Goal: Task Accomplishment & Management: Use online tool/utility

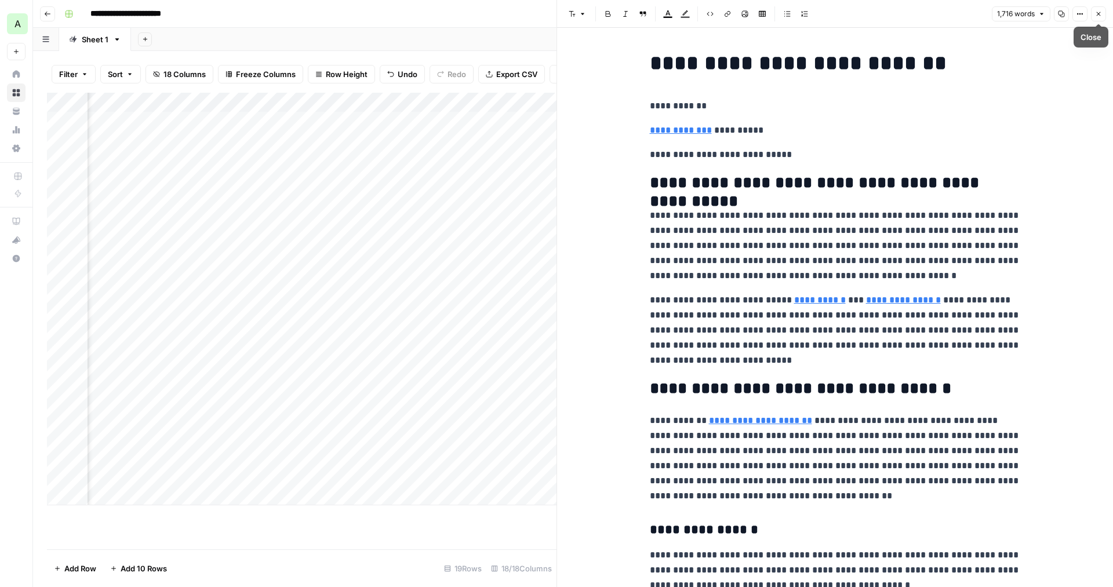
click at [1101, 13] on icon "button" at bounding box center [1098, 13] width 7 height 7
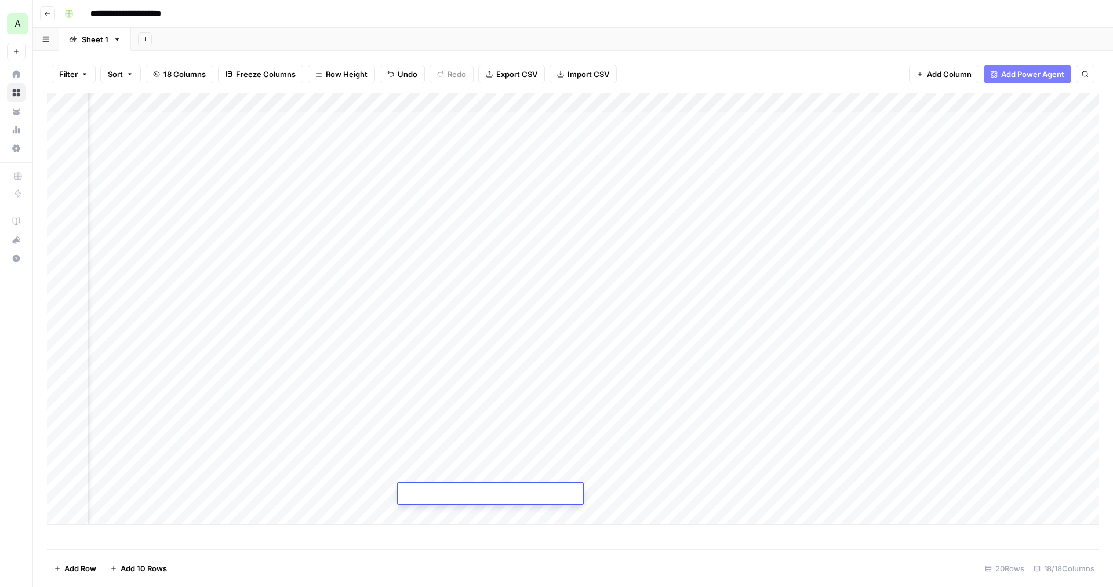
scroll to position [0, 342]
click at [540, 143] on div "Add Column" at bounding box center [573, 309] width 1052 height 432
click at [716, 100] on div "Add Column" at bounding box center [573, 309] width 1052 height 432
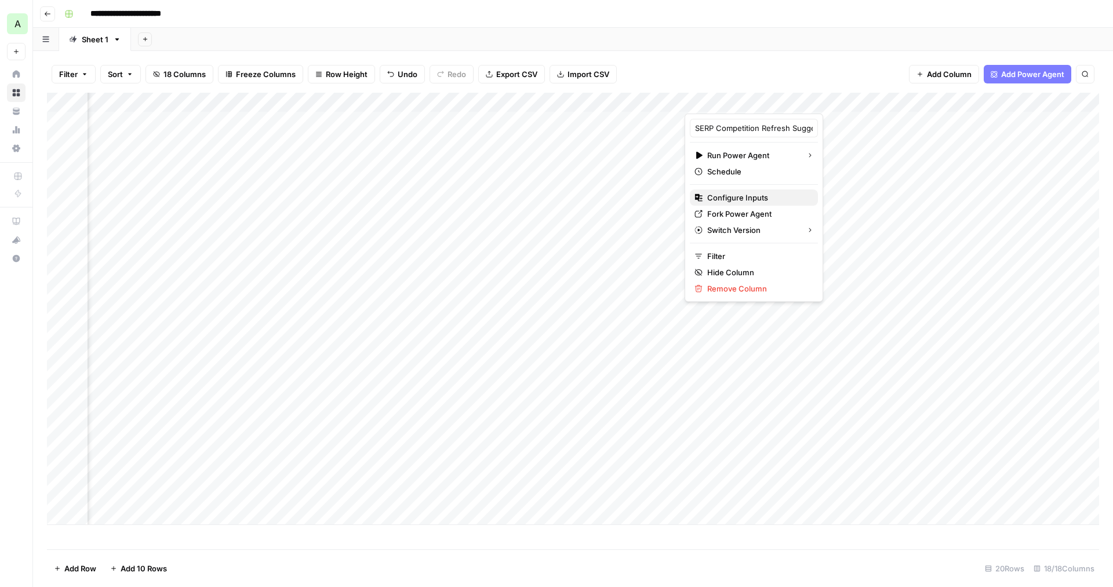
click at [738, 199] on span "Configure Inputs" at bounding box center [757, 198] width 101 height 12
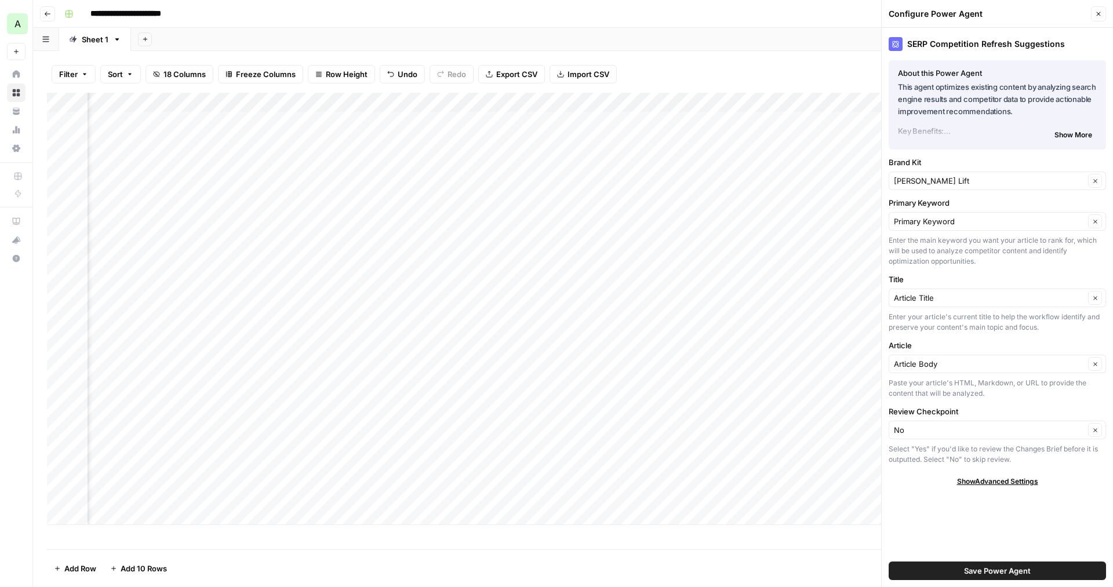
click at [927, 136] on p "Key Benefits:" at bounding box center [997, 131] width 199 height 12
click at [1079, 141] on button "Show More" at bounding box center [1073, 135] width 47 height 15
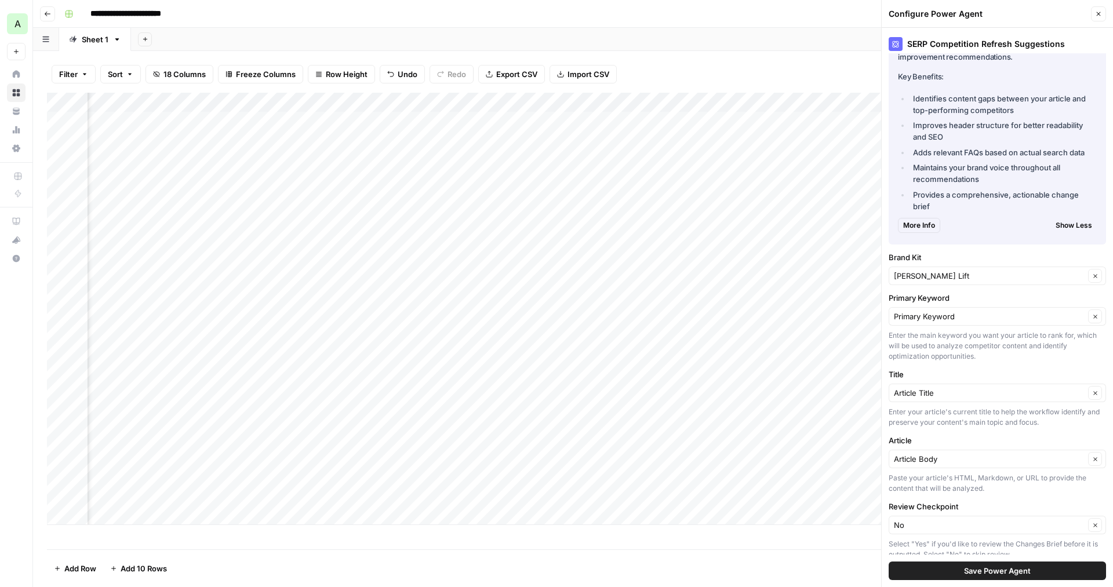
scroll to position [86, 0]
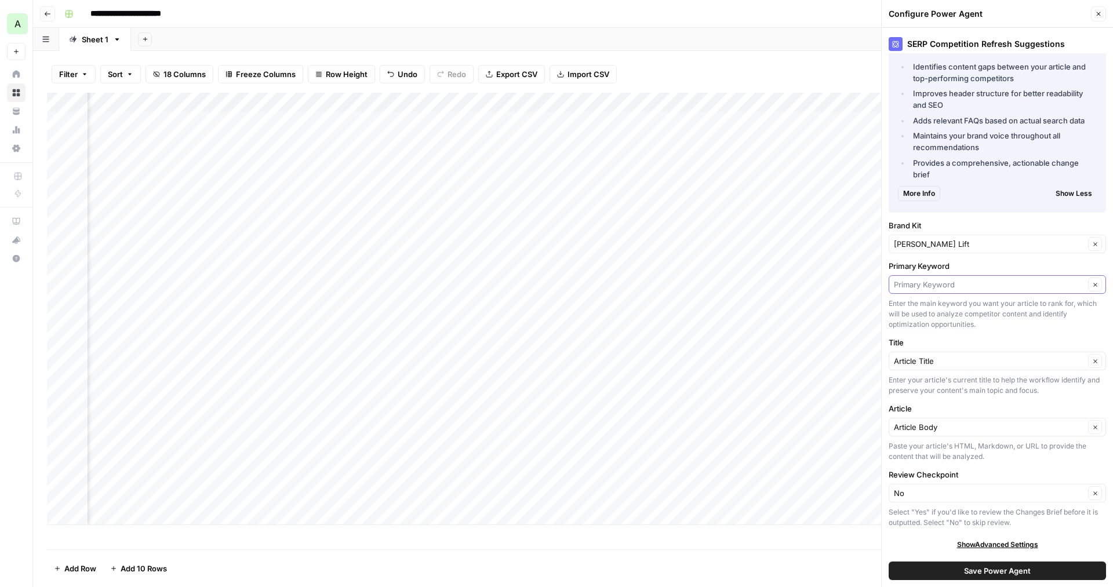
click at [1004, 286] on input "Primary Keyword" at bounding box center [989, 285] width 191 height 12
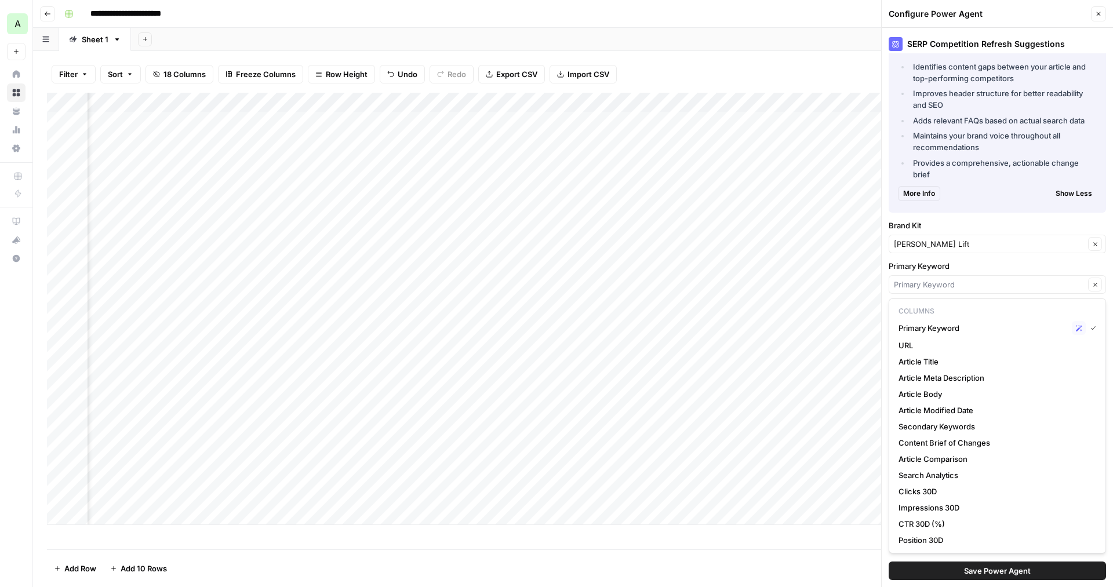
type input "Primary Keyword"
click at [1015, 260] on div "SERP Competition Refresh Suggestions About this Power Agent This agent optimize…" at bounding box center [997, 307] width 231 height 559
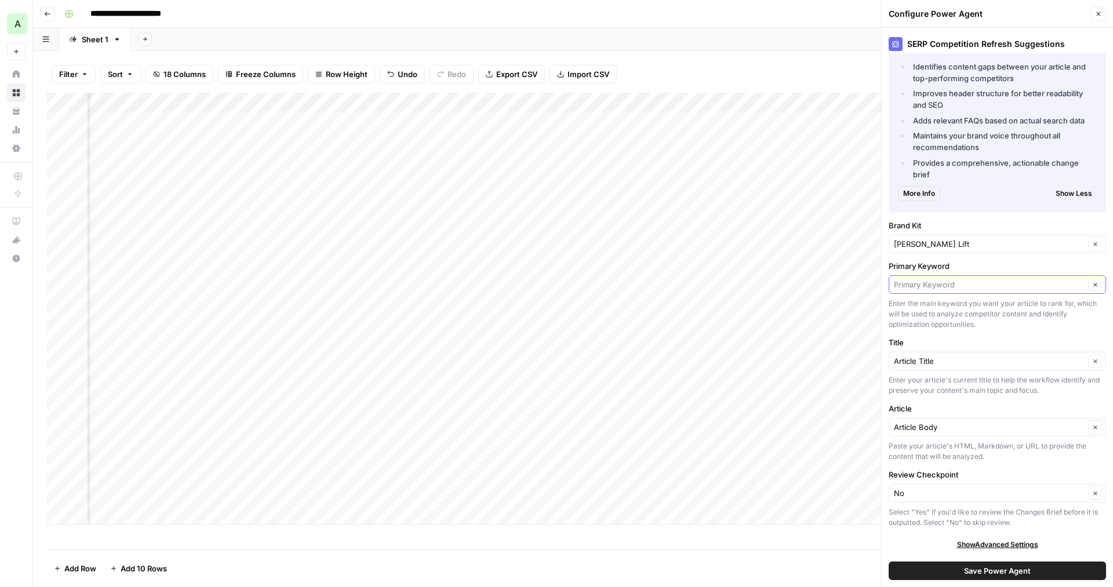
click at [921, 286] on input "Primary Keyword" at bounding box center [989, 285] width 191 height 12
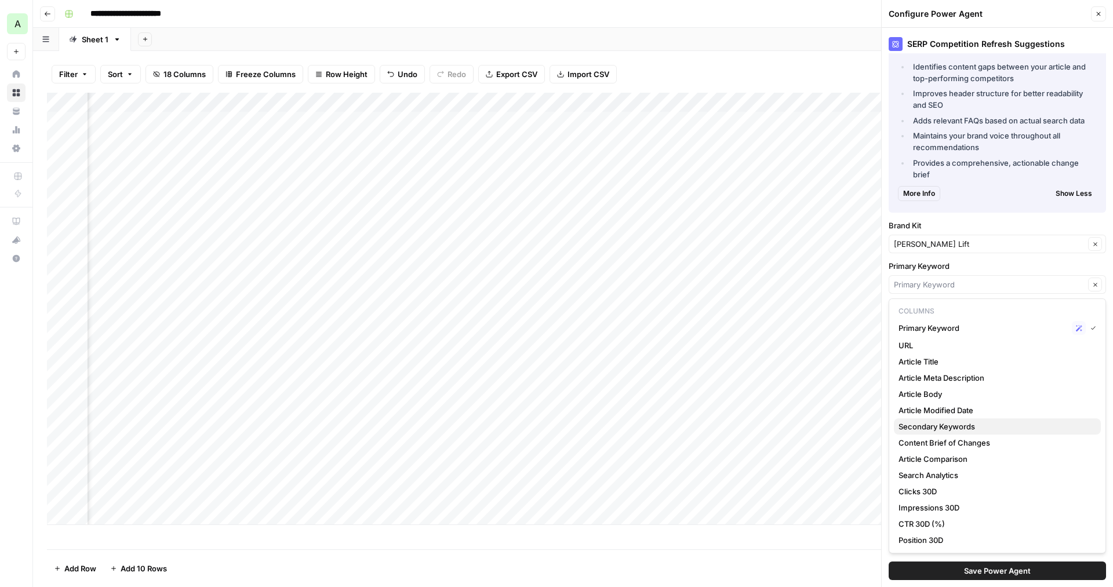
click at [924, 424] on span "Secondary Keywords" at bounding box center [994, 427] width 193 height 12
type input "Secondary Keywords"
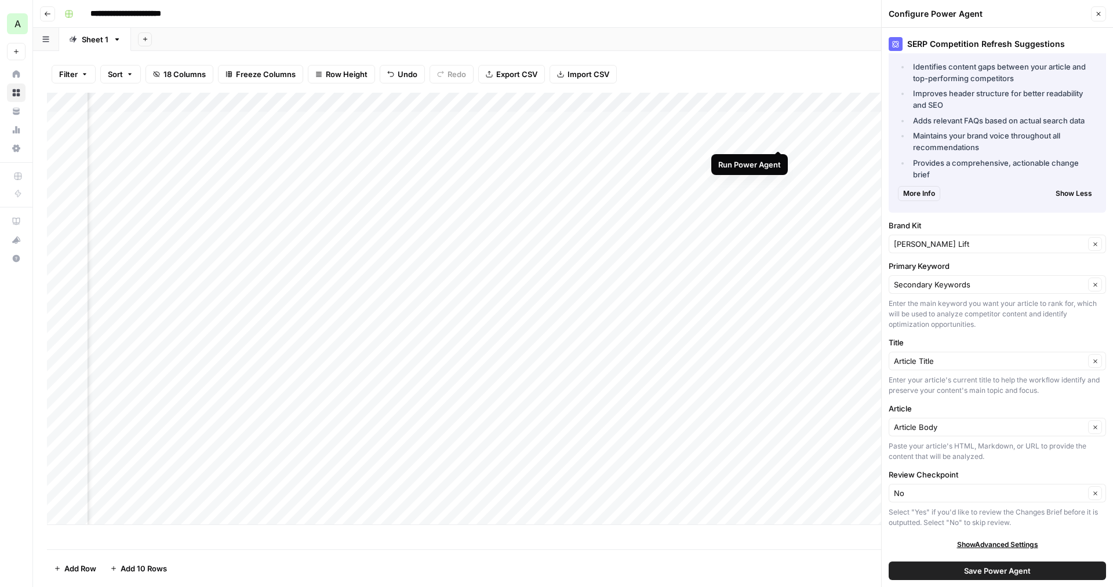
click at [778, 140] on div "Add Column" at bounding box center [573, 309] width 1052 height 432
click at [1098, 16] on icon "button" at bounding box center [1098, 13] width 7 height 7
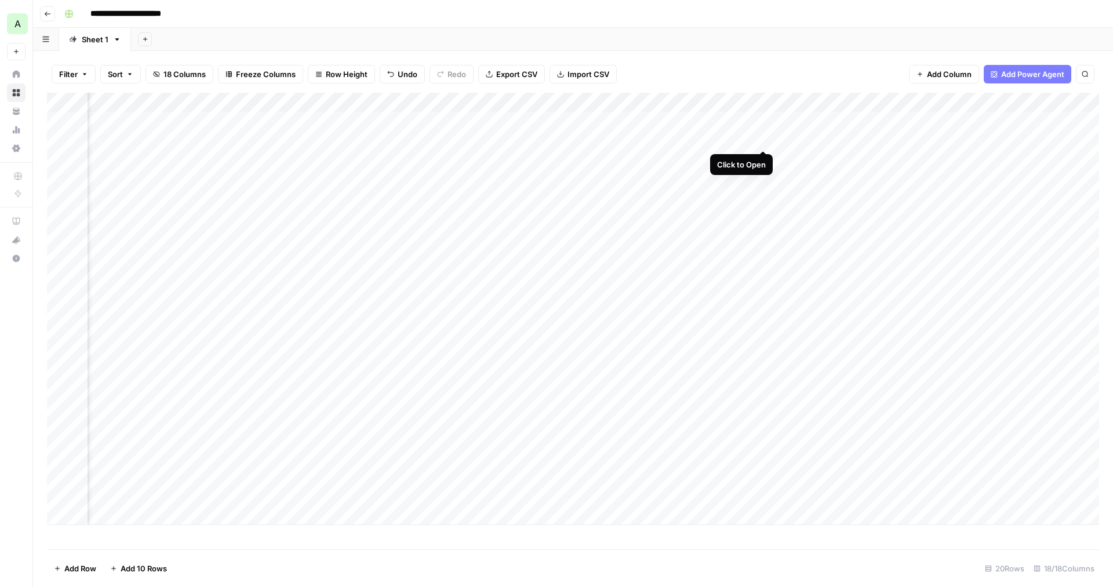
click at [765, 140] on div "Add Column" at bounding box center [573, 309] width 1052 height 432
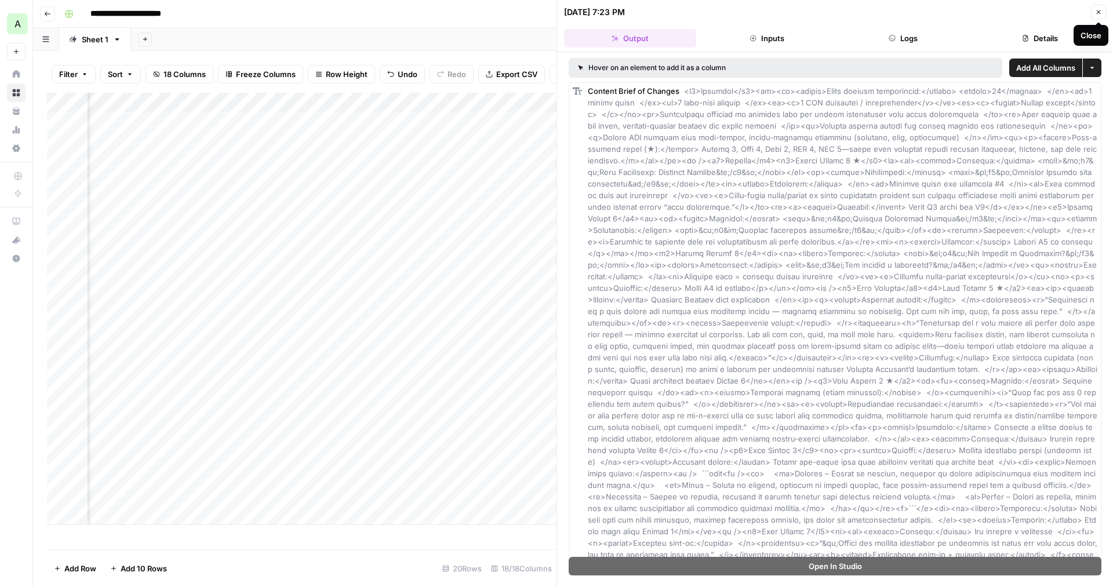
click at [1102, 12] on button "Close" at bounding box center [1098, 12] width 15 height 15
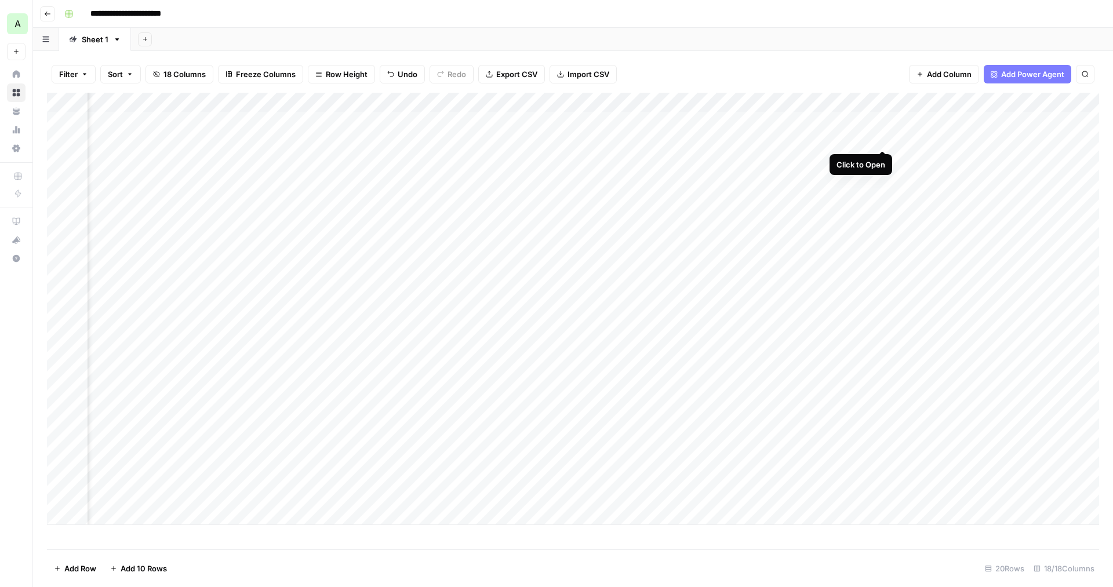
click at [885, 139] on div "Add Column" at bounding box center [573, 309] width 1052 height 432
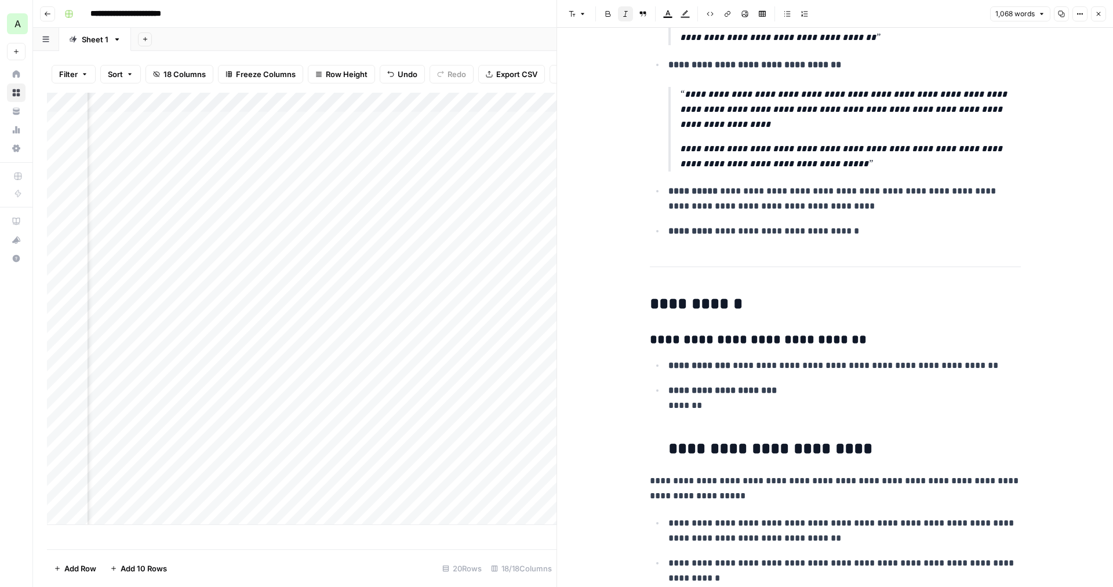
scroll to position [2295, 0]
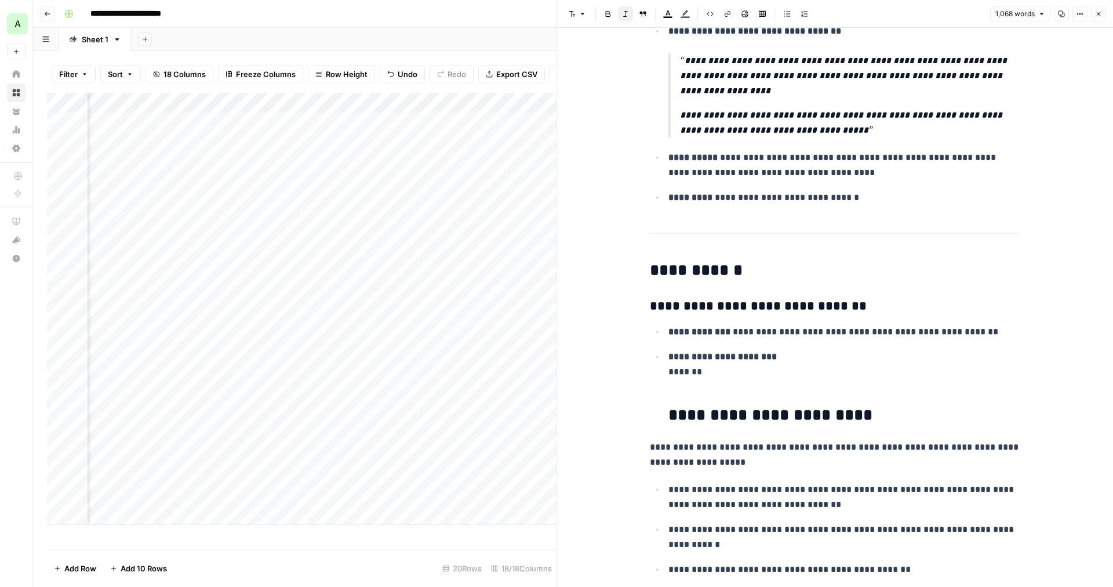
drag, startPoint x: 1102, startPoint y: 15, endPoint x: 1004, endPoint y: 184, distance: 195.6
click at [1028, 85] on div "**********" at bounding box center [834, 293] width 556 height 587
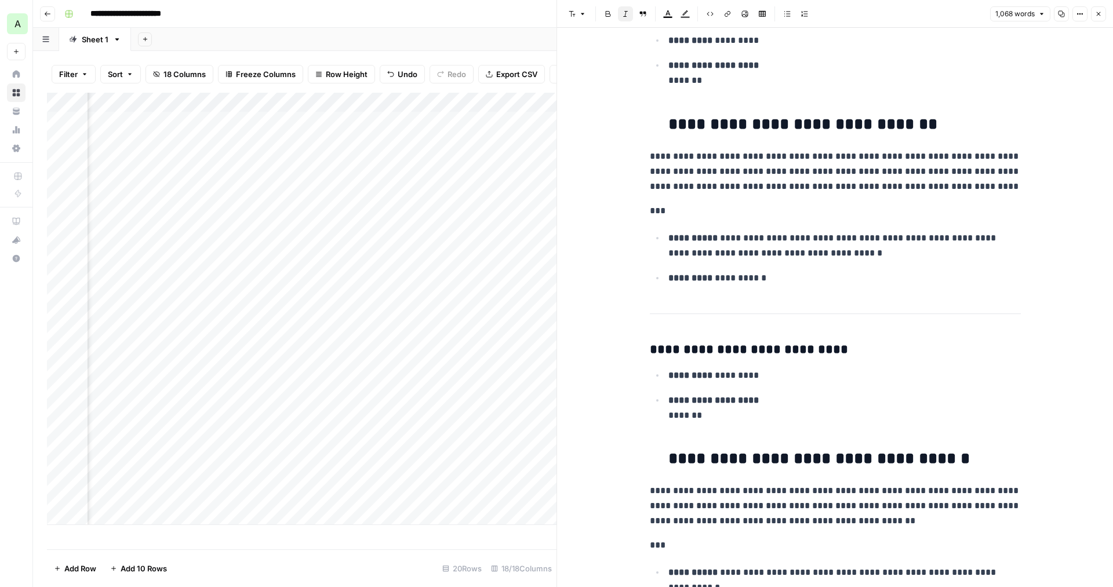
scroll to position [3478, 0]
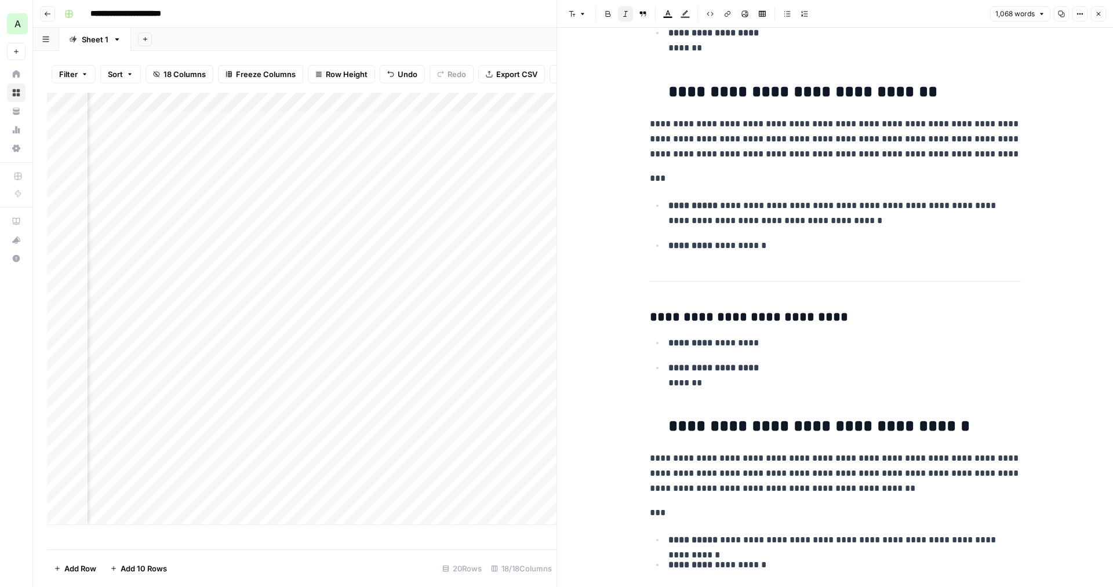
click at [1099, 12] on icon "button" at bounding box center [1098, 13] width 7 height 7
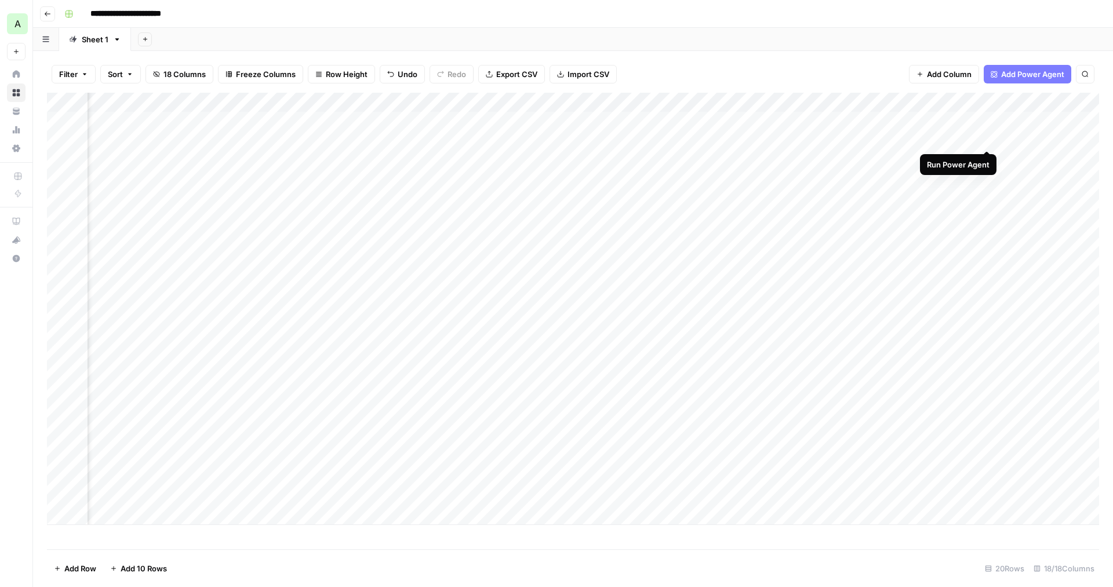
click at [985, 137] on div "Add Column" at bounding box center [573, 309] width 1052 height 432
click at [639, 140] on div "Add Column" at bounding box center [573, 309] width 1052 height 432
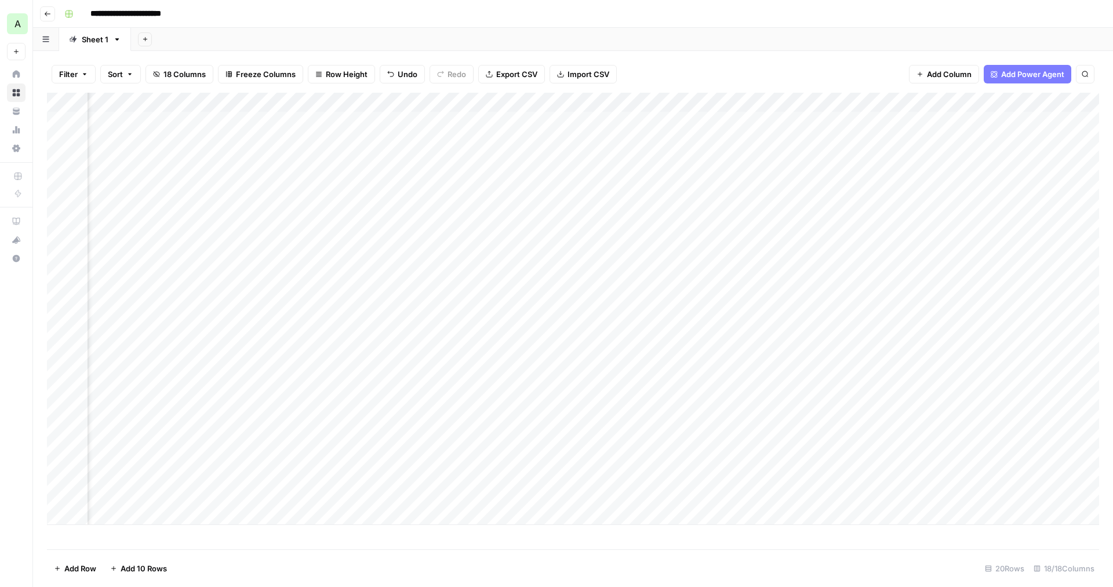
click at [674, 71] on div "Filter Sort 18 Columns Freeze Columns Row Height Undo Redo Export CSV Import CS…" at bounding box center [573, 74] width 1052 height 37
click at [753, 67] on div "Filter Sort 18 Columns Freeze Columns Row Height Undo Redo Export CSV Import CS…" at bounding box center [573, 74] width 1052 height 37
click at [1073, 140] on div "Add Column" at bounding box center [573, 309] width 1052 height 432
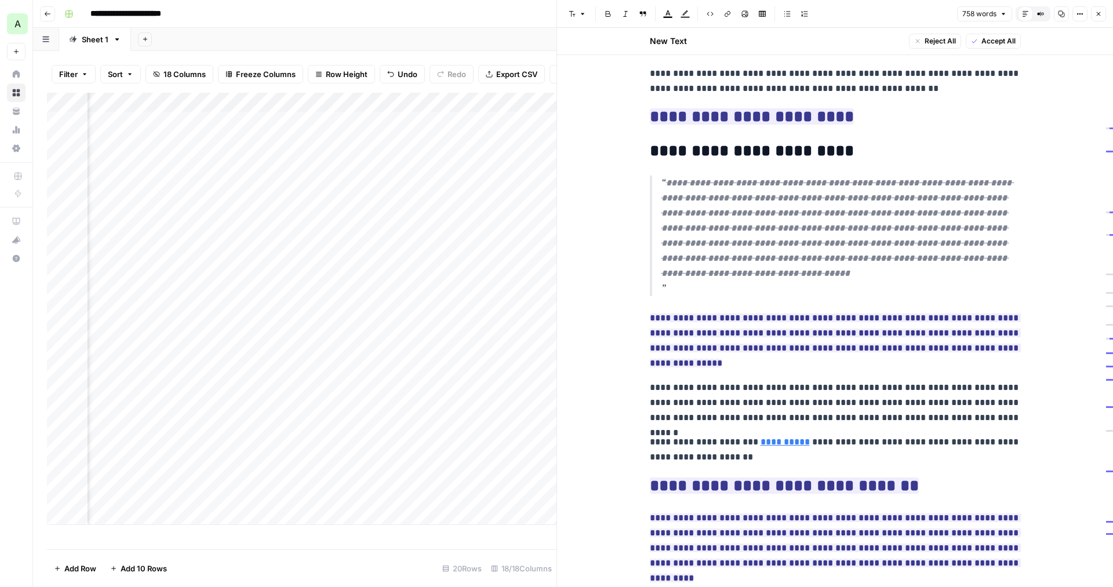
scroll to position [882, 0]
